Goal: Information Seeking & Learning: Find contact information

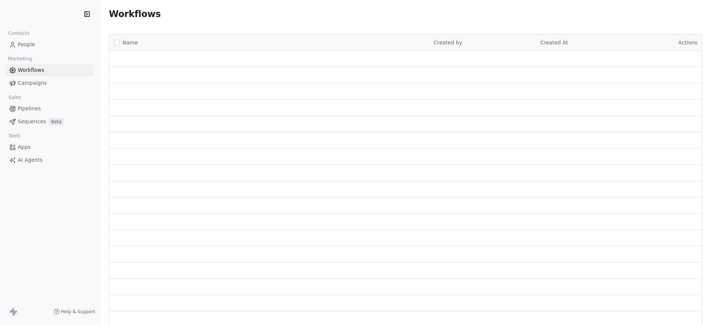
click at [27, 45] on span "People" at bounding box center [26, 45] width 17 height 8
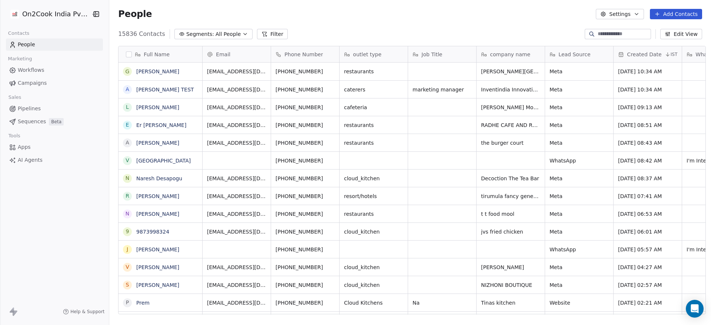
scroll to position [277, 596]
click at [329, 68] on icon "grid" at bounding box center [332, 70] width 6 height 6
click at [126, 90] on button "grid" at bounding box center [127, 90] width 6 height 6
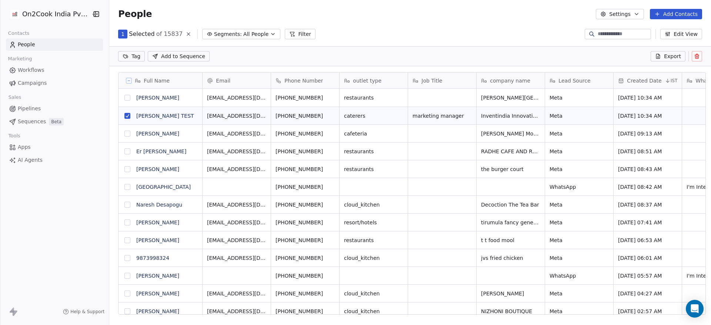
scroll to position [251, 596]
click at [697, 58] on icon at bounding box center [696, 56] width 3 height 3
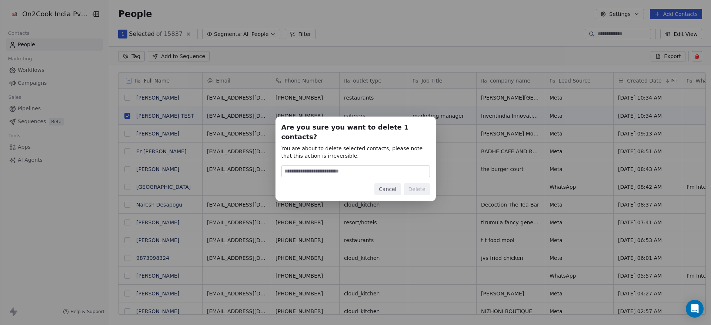
click at [339, 168] on input at bounding box center [356, 171] width 148 height 11
type input "******"
click at [422, 183] on button "Delete" at bounding box center [417, 189] width 26 height 12
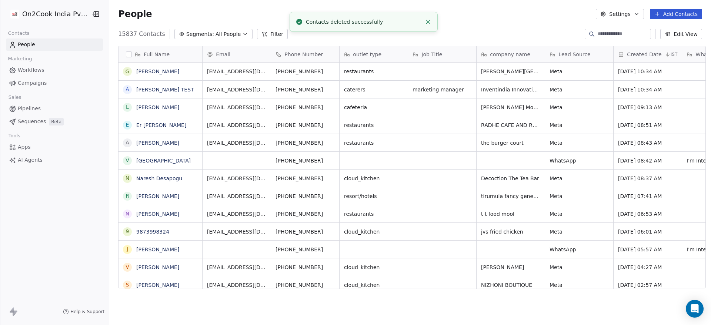
scroll to position [277, 596]
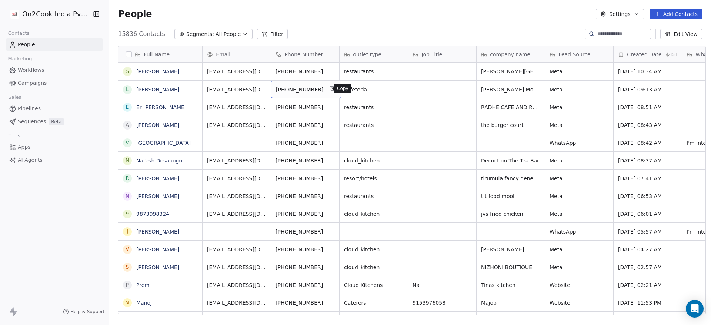
click at [329, 88] on icon "grid" at bounding box center [332, 89] width 6 height 6
click at [190, 89] on icon "grid" at bounding box center [193, 89] width 6 height 6
click at [329, 88] on icon "grid" at bounding box center [332, 89] width 6 height 6
drag, startPoint x: 313, startPoint y: 88, endPoint x: 292, endPoint y: 89, distance: 21.1
click at [292, 89] on span "[PHONE_NUMBER]" at bounding box center [299, 89] width 47 height 7
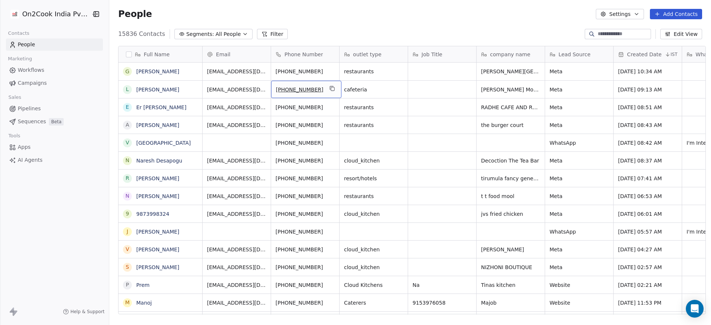
drag, startPoint x: 281, startPoint y: 89, endPoint x: 301, endPoint y: 87, distance: 20.1
click at [301, 87] on span "[PHONE_NUMBER]" at bounding box center [299, 89] width 47 height 7
click at [304, 88] on input "**********" at bounding box center [301, 89] width 65 height 15
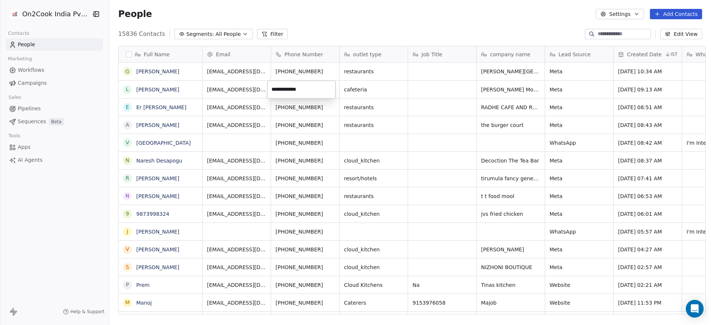
drag, startPoint x: 282, startPoint y: 87, endPoint x: 309, endPoint y: 87, distance: 26.3
click at [309, 87] on input "**********" at bounding box center [301, 89] width 65 height 15
click at [299, 86] on input "**********" at bounding box center [301, 89] width 65 height 15
drag, startPoint x: 282, startPoint y: 88, endPoint x: 328, endPoint y: 90, distance: 46.3
click at [328, 90] on input "**********" at bounding box center [301, 89] width 65 height 15
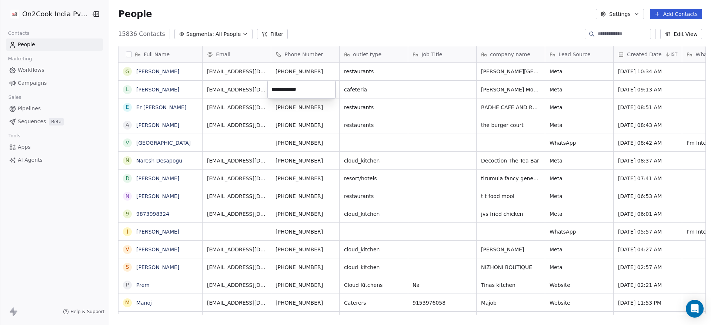
click at [257, 82] on html "On2Cook India Pvt. Ltd. Contacts People Marketing Workflows Campaigns Sales Pip…" at bounding box center [355, 162] width 711 height 325
click at [302, 88] on icon "grid" at bounding box center [303, 87] width 3 height 3
click at [329, 89] on icon "grid" at bounding box center [332, 89] width 6 height 6
click at [329, 108] on icon "grid" at bounding box center [332, 106] width 6 height 6
click at [175, 108] on link "Er [PERSON_NAME]" at bounding box center [161, 107] width 50 height 6
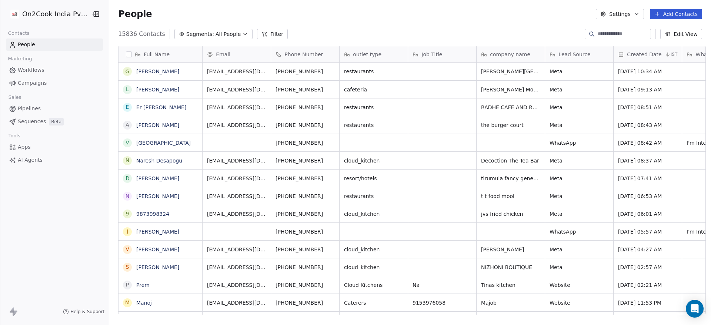
scroll to position [277, 596]
click at [193, 104] on icon "grid" at bounding box center [196, 106] width 6 height 6
click at [238, 107] on span "[EMAIL_ADDRESS][DOMAIN_NAME]" at bounding box center [251, 109] width 88 height 15
drag, startPoint x: 277, startPoint y: 107, endPoint x: 200, endPoint y: 108, distance: 77.0
click at [200, 108] on div "**********" at bounding box center [246, 107] width 94 height 18
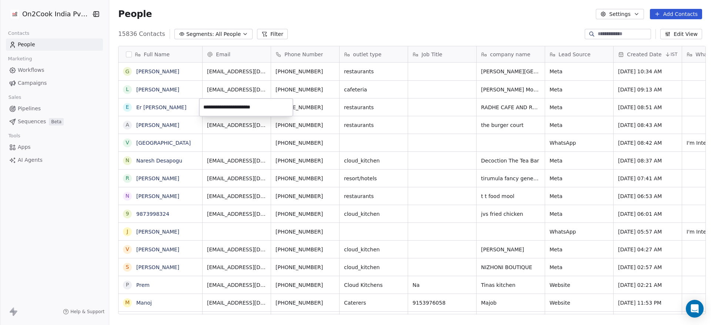
click at [314, 111] on html "On2Cook India Pvt. Ltd. Contacts People Marketing Workflows Campaigns Sales Pip…" at bounding box center [355, 162] width 711 height 325
click at [329, 107] on icon "grid" at bounding box center [332, 106] width 6 height 6
click at [295, 109] on span "[PHONE_NUMBER]" at bounding box center [299, 107] width 47 height 7
click at [141, 124] on html "On2Cook India Pvt. Ltd. Contacts People Marketing Workflows Campaigns Sales Pip…" at bounding box center [355, 162] width 711 height 325
click at [175, 125] on html "On2Cook India Pvt. Ltd. Contacts People Marketing Workflows Campaigns Sales Pip…" at bounding box center [355, 162] width 711 height 325
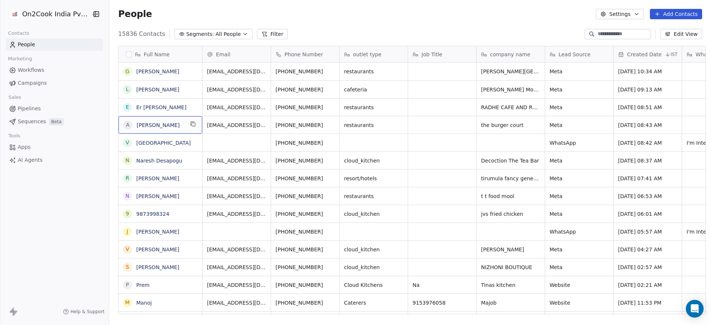
click at [177, 125] on span "[PERSON_NAME]" at bounding box center [160, 124] width 47 height 7
click at [195, 153] on html "On2Cook India Pvt. Ltd. Contacts People Marketing Workflows Campaigns Sales Pip…" at bounding box center [355, 162] width 711 height 325
click at [192, 126] on icon "grid" at bounding box center [193, 124] width 3 height 3
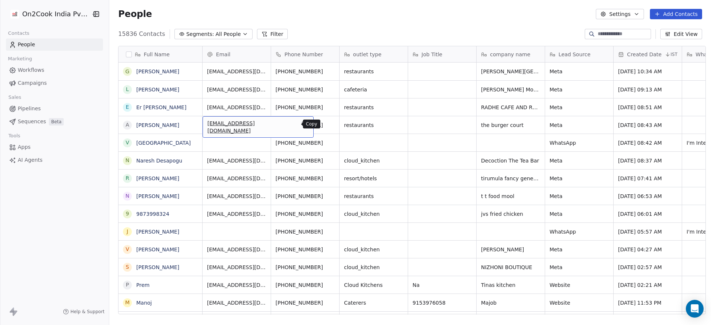
click at [301, 127] on icon "grid" at bounding box center [304, 124] width 6 height 6
click at [328, 123] on button "grid" at bounding box center [332, 124] width 9 height 9
click at [190, 140] on link "[GEOGRAPHIC_DATA]" at bounding box center [163, 143] width 54 height 6
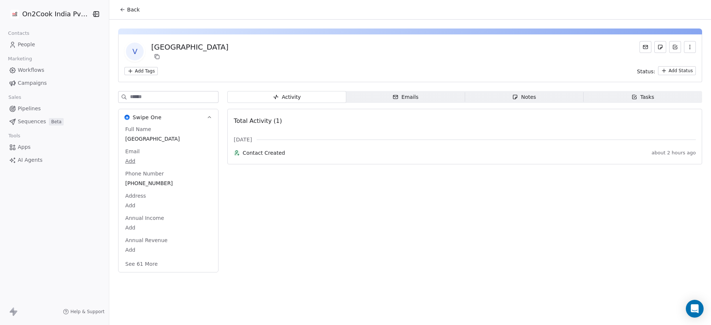
click at [115, 9] on button "Back" at bounding box center [129, 9] width 29 height 13
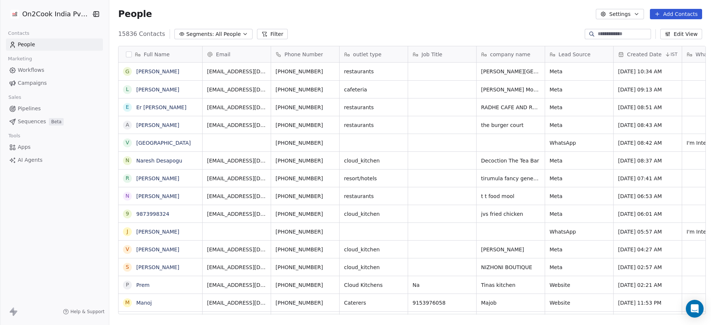
scroll to position [277, 596]
drag, startPoint x: 128, startPoint y: 140, endPoint x: 151, endPoint y: 141, distance: 23.0
click at [133, 138] on div "V Villa Oceanic Guest House" at bounding box center [157, 142] width 68 height 9
click at [248, 142] on html "On2Cook India Pvt. Ltd. Contacts People Marketing Workflows Campaigns Sales Pip…" at bounding box center [355, 162] width 711 height 325
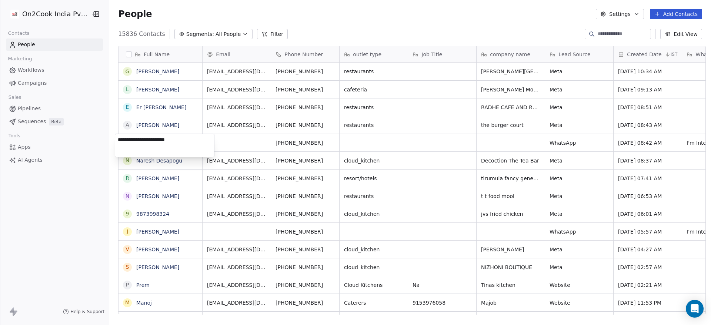
click at [295, 143] on html "On2Cook India Pvt. Ltd. Contacts People Marketing Workflows Campaigns Sales Pip…" at bounding box center [355, 162] width 711 height 325
click at [313, 144] on span "[PHONE_NUMBER]" at bounding box center [299, 142] width 47 height 7
click at [349, 142] on html "On2Cook India Pvt. Ltd. Contacts People Marketing Workflows Campaigns Sales Pip…" at bounding box center [355, 162] width 711 height 325
click at [329, 143] on icon "grid" at bounding box center [332, 142] width 6 height 6
click at [367, 152] on html "On2Cook India Pvt. Ltd. Contacts People Marketing Workflows Campaigns Sales Pip…" at bounding box center [355, 162] width 711 height 325
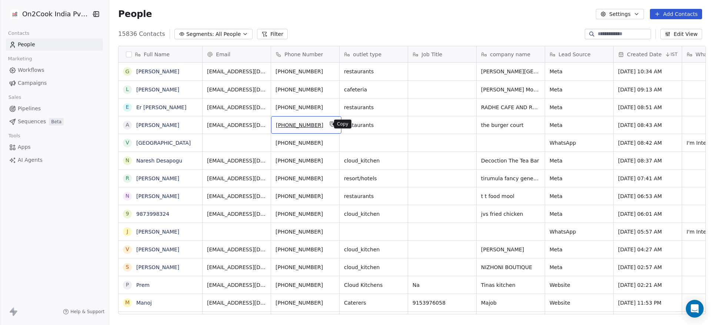
click at [331, 126] on icon "grid" at bounding box center [332, 124] width 3 height 3
click at [329, 106] on icon "grid" at bounding box center [332, 106] width 6 height 6
click at [331, 87] on icon "grid" at bounding box center [332, 88] width 3 height 3
click at [329, 159] on icon "grid" at bounding box center [332, 160] width 6 height 6
click at [166, 163] on link "Naresh Desapogu" at bounding box center [159, 161] width 46 height 6
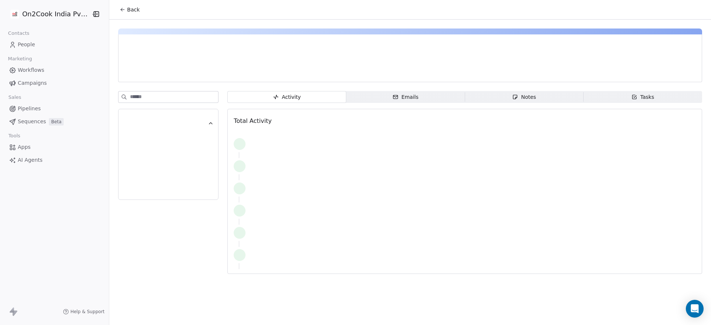
click at [120, 11] on icon at bounding box center [123, 10] width 6 height 6
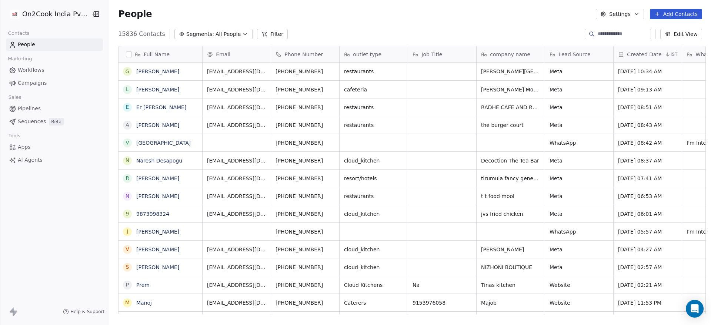
scroll to position [277, 596]
click at [190, 160] on icon "grid" at bounding box center [193, 160] width 6 height 6
click at [301, 161] on icon "grid" at bounding box center [304, 160] width 6 height 6
click at [329, 158] on icon "grid" at bounding box center [332, 160] width 6 height 6
click at [331, 159] on icon "grid" at bounding box center [332, 159] width 3 height 3
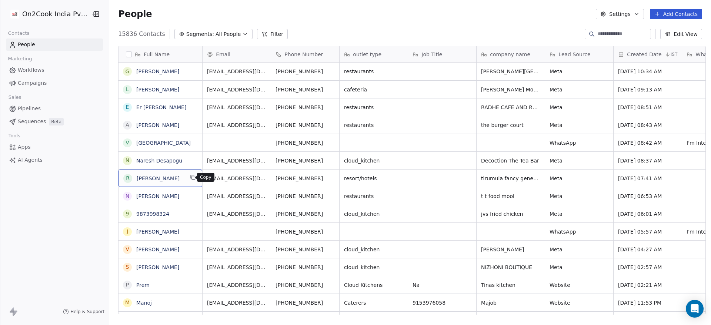
click at [190, 177] on icon "grid" at bounding box center [193, 177] width 6 height 6
click at [301, 179] on icon "grid" at bounding box center [304, 177] width 6 height 6
click at [331, 178] on icon "grid" at bounding box center [332, 177] width 3 height 3
click at [190, 177] on icon "grid" at bounding box center [193, 177] width 6 height 6
click at [301, 178] on icon "grid" at bounding box center [304, 177] width 6 height 6
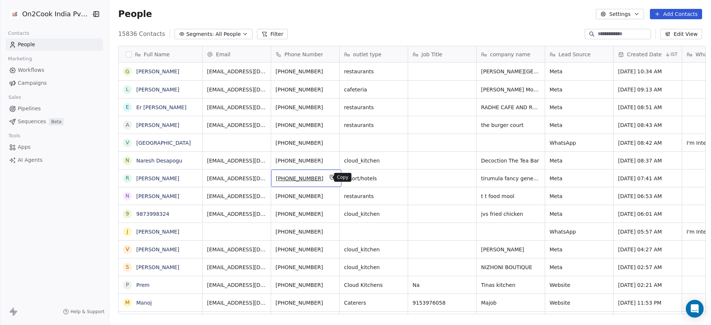
click at [331, 176] on icon "grid" at bounding box center [332, 177] width 3 height 3
click at [191, 194] on icon "grid" at bounding box center [193, 195] width 6 height 6
click at [328, 196] on button "grid" at bounding box center [332, 195] width 9 height 9
click at [190, 212] on icon "grid" at bounding box center [193, 213] width 6 height 6
click at [190, 230] on icon "grid" at bounding box center [193, 231] width 6 height 6
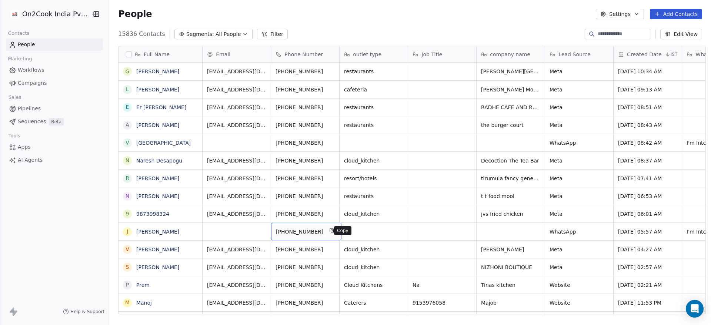
click at [330, 228] on icon "grid" at bounding box center [331, 229] width 3 height 3
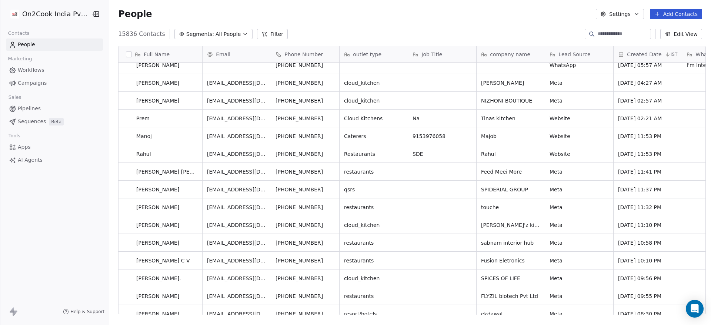
scroll to position [56, 0]
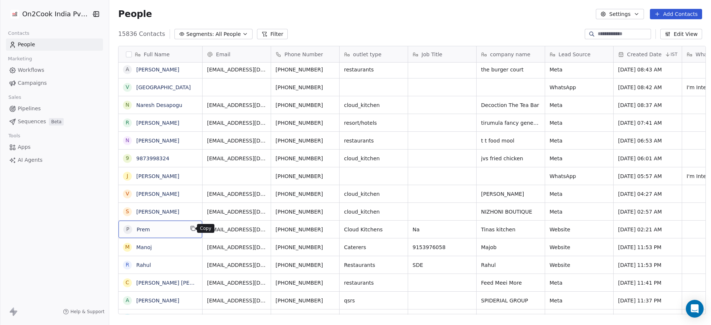
click at [190, 228] on icon "grid" at bounding box center [193, 228] width 6 height 6
click at [329, 231] on icon "grid" at bounding box center [332, 228] width 6 height 6
click at [171, 210] on link "[PERSON_NAME]" at bounding box center [157, 212] width 43 height 6
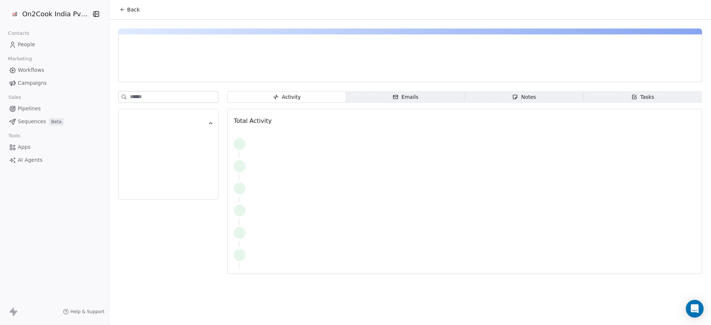
click at [120, 10] on icon at bounding box center [123, 10] width 6 height 6
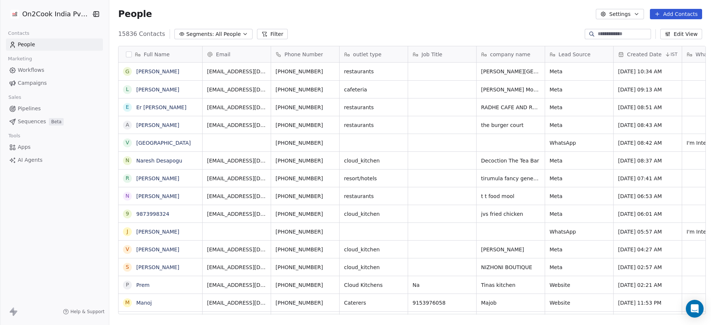
scroll to position [277, 596]
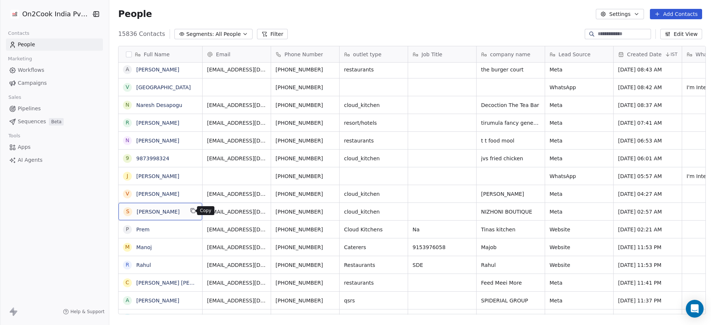
click at [190, 211] on icon "grid" at bounding box center [193, 211] width 6 height 6
click at [329, 209] on icon "grid" at bounding box center [332, 211] width 6 height 6
click at [190, 192] on icon "grid" at bounding box center [193, 193] width 6 height 6
click at [328, 192] on button "grid" at bounding box center [332, 192] width 9 height 9
click at [329, 229] on icon "grid" at bounding box center [332, 228] width 6 height 6
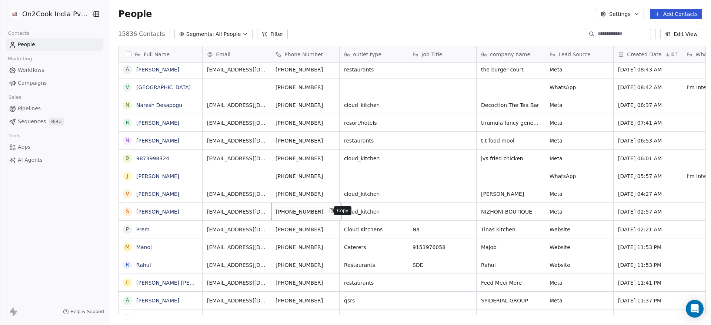
click at [329, 211] on icon "grid" at bounding box center [332, 211] width 6 height 6
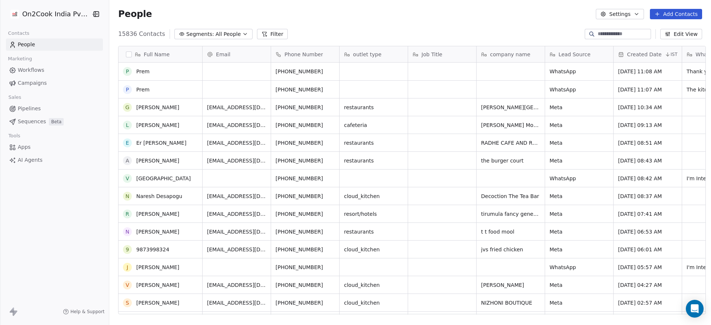
scroll to position [56, 0]
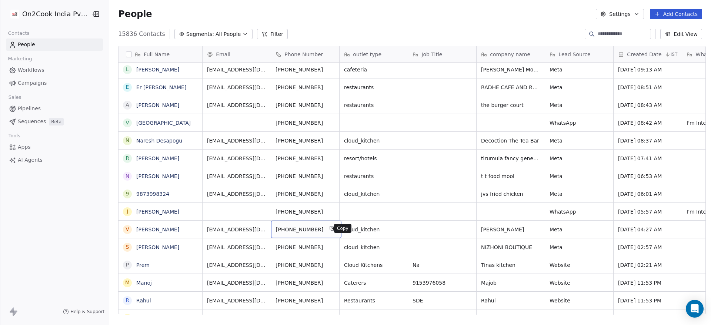
click at [329, 231] on icon "grid" at bounding box center [332, 228] width 6 height 6
click at [331, 212] on icon "grid" at bounding box center [332, 210] width 3 height 3
click at [329, 192] on icon "grid" at bounding box center [332, 193] width 6 height 6
click at [329, 174] on icon "grid" at bounding box center [332, 175] width 6 height 6
click at [331, 158] on icon "grid" at bounding box center [332, 157] width 3 height 3
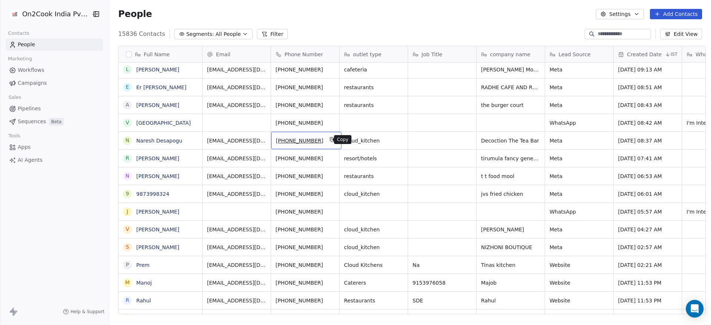
click at [329, 139] on icon "grid" at bounding box center [332, 140] width 6 height 6
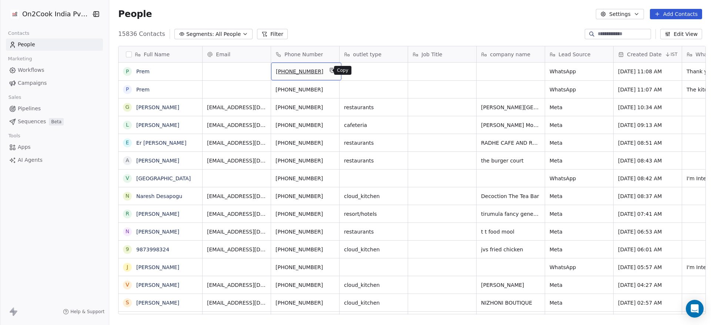
click at [328, 69] on button "grid" at bounding box center [332, 70] width 9 height 9
